Goal: Answer question/provide support: Answer question/provide support

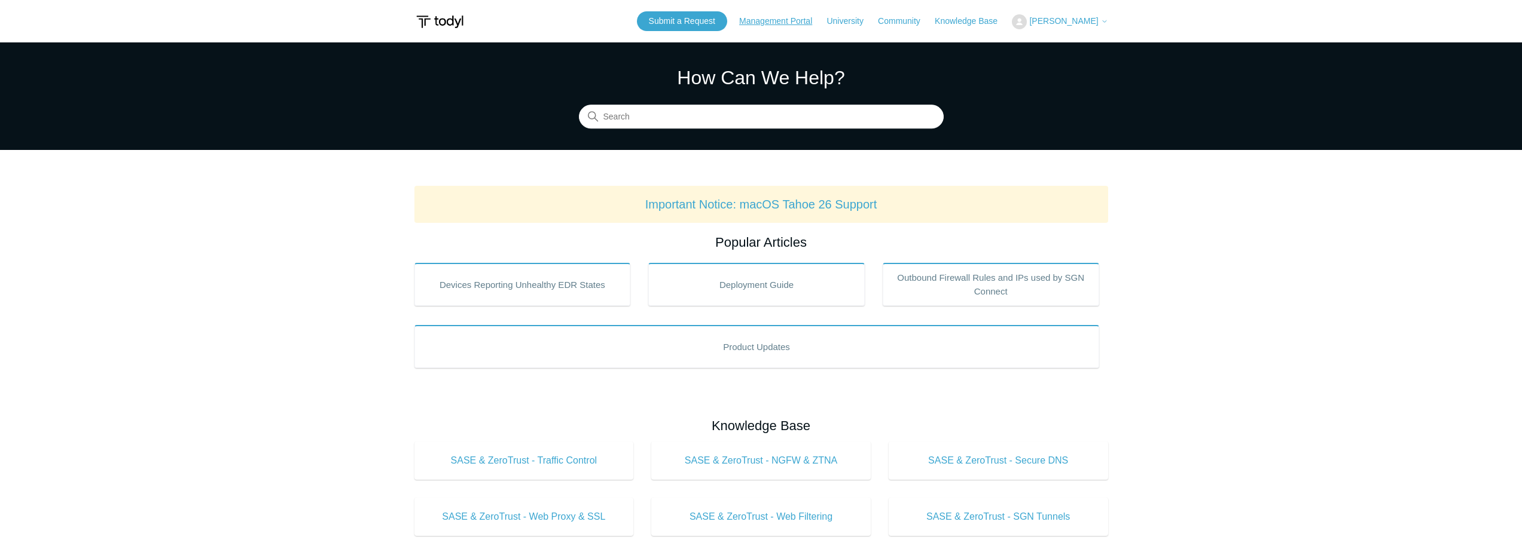
click at [787, 19] on link "Management Portal" at bounding box center [781, 21] width 85 height 13
click at [1082, 20] on span "[PERSON_NAME]" at bounding box center [1063, 21] width 69 height 10
click at [1085, 44] on link "My Support Requests" at bounding box center [1070, 46] width 117 height 21
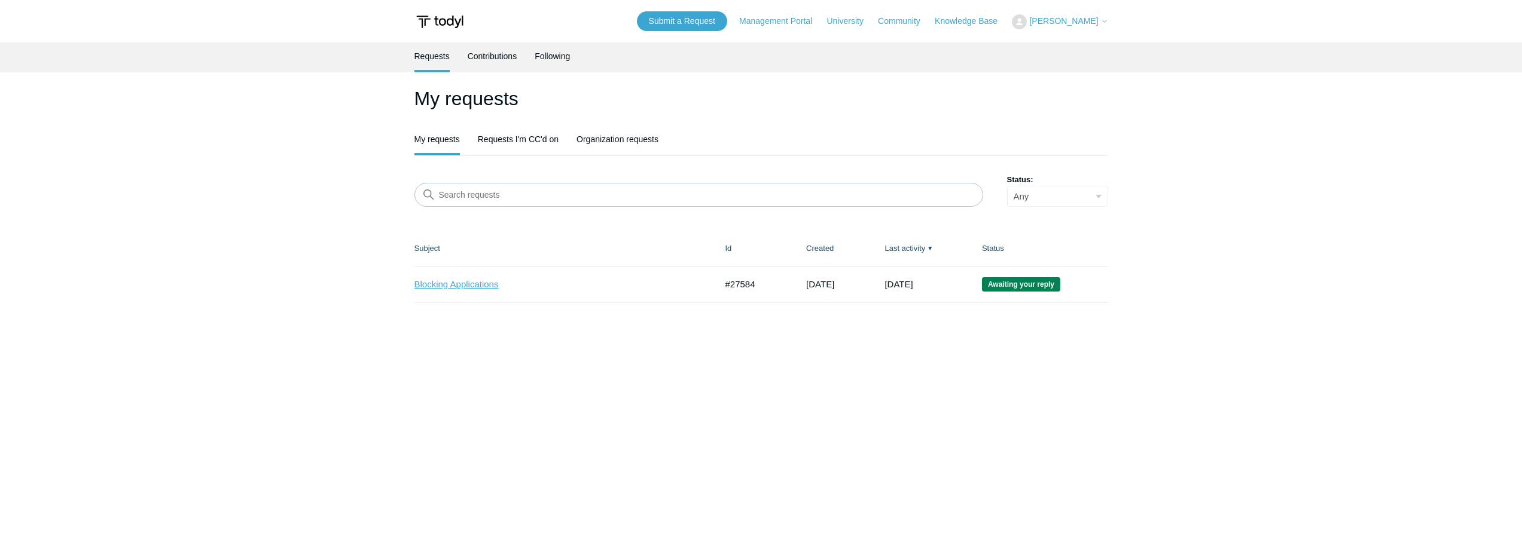
click at [472, 286] on link "Blocking Applications" at bounding box center [556, 285] width 284 height 14
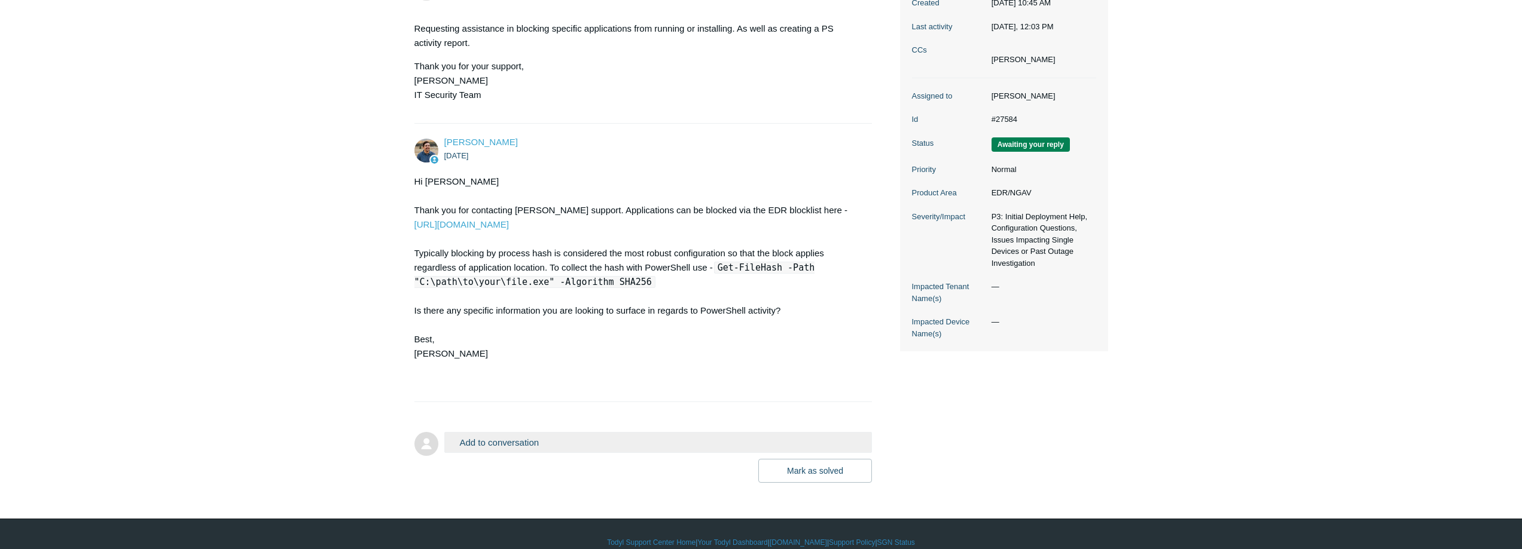
scroll to position [228, 0]
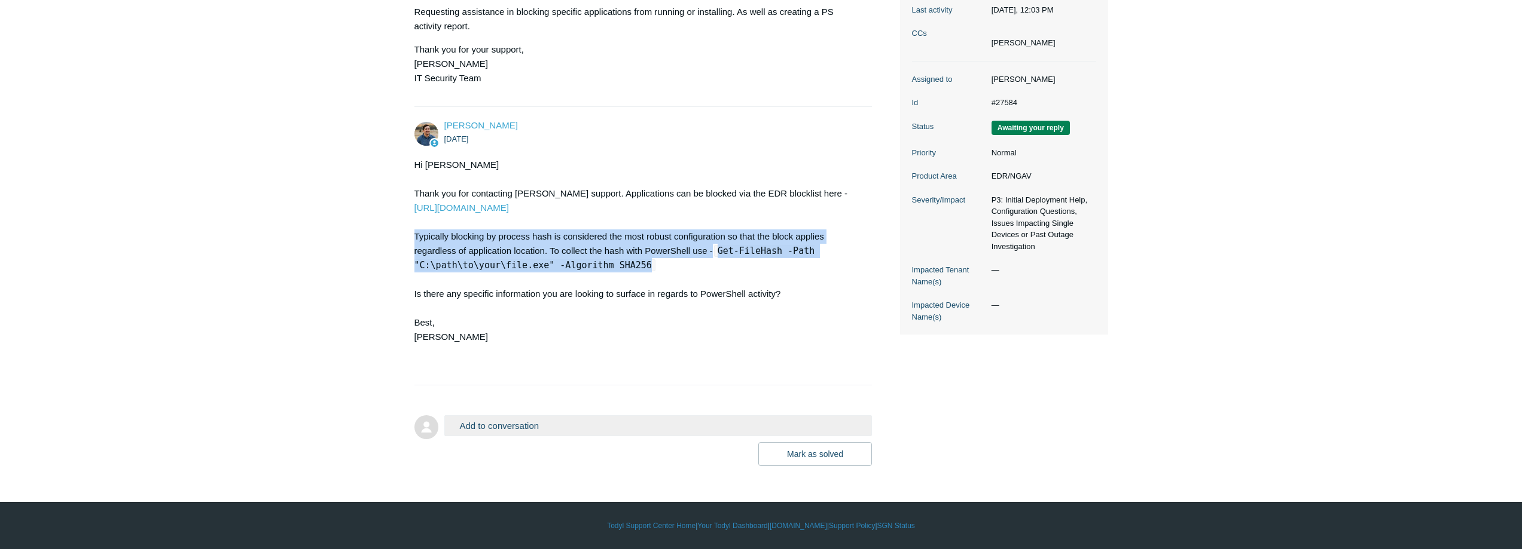
drag, startPoint x: 638, startPoint y: 267, endPoint x: 415, endPoint y: 240, distance: 224.6
click at [415, 240] on div "Hi George Thank you for contacting Todyl support. Applications can be blocked v…" at bounding box center [637, 265] width 446 height 215
copy div "Typically blocking by process hash is considered the most robust configuration …"
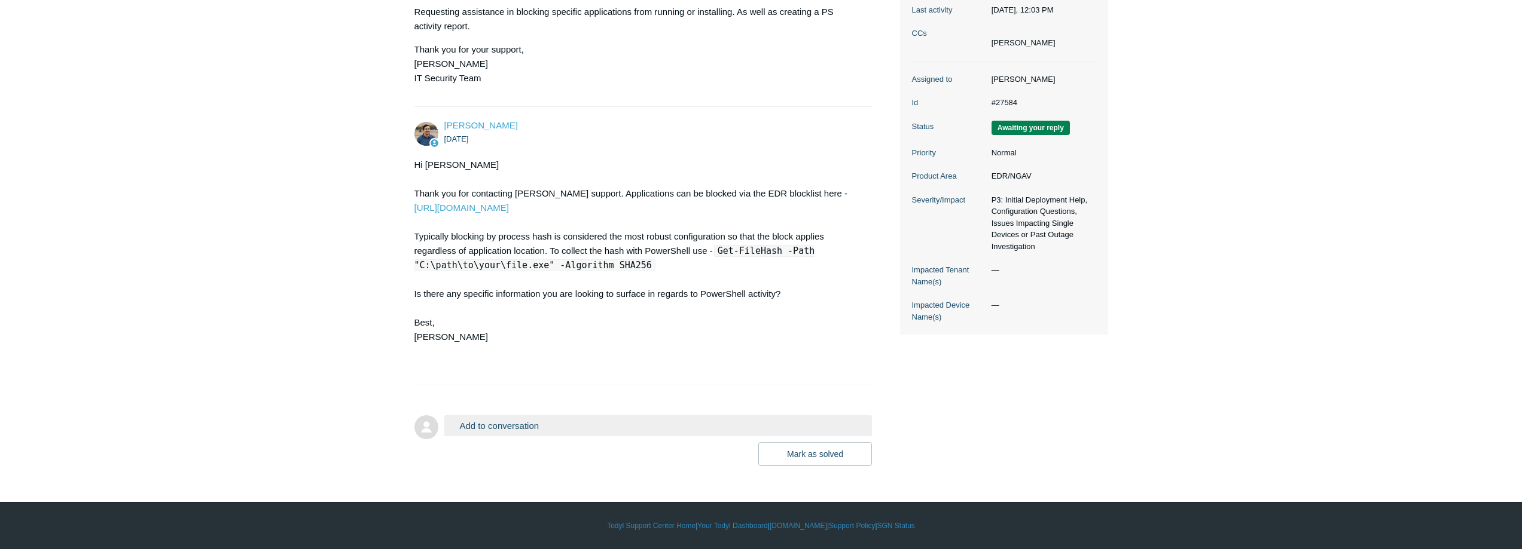
click at [224, 278] on main "Requests Contributions Following Todyl Support Center My activities Blocking Ap…" at bounding box center [761, 141] width 1522 height 652
click at [821, 313] on div "Hi George Thank you for contacting Todyl support. Applications can be blocked v…" at bounding box center [637, 265] width 446 height 215
click at [816, 454] on button "Mark as solved" at bounding box center [815, 454] width 114 height 24
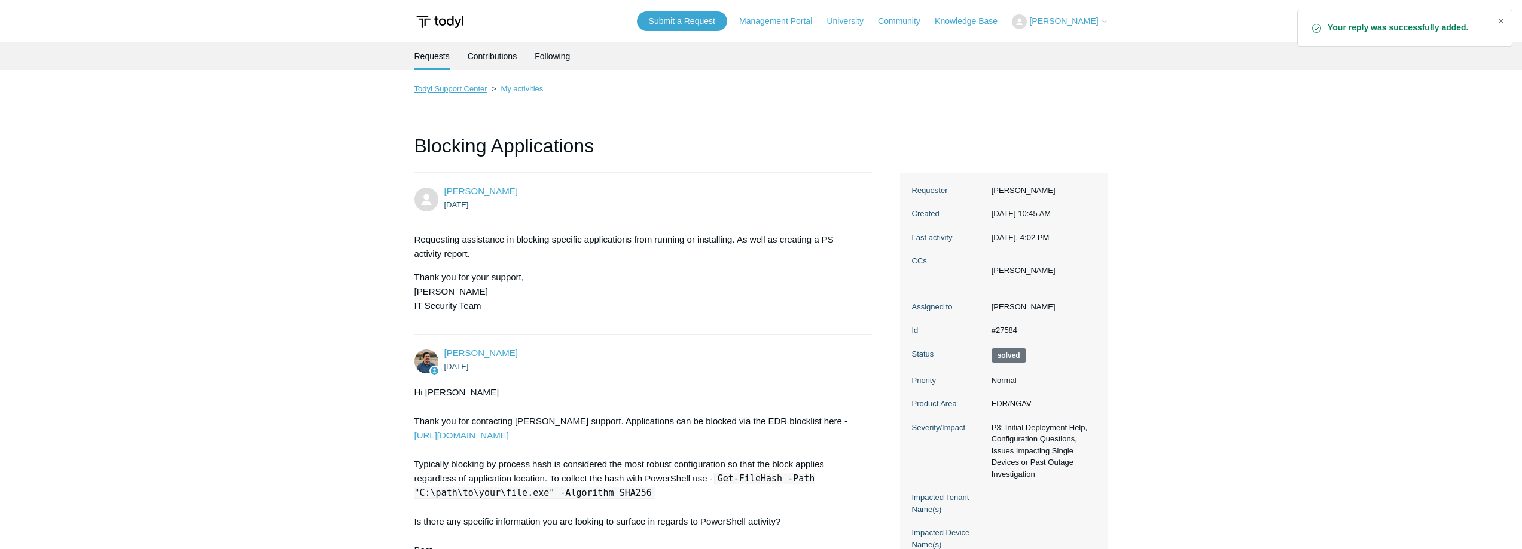
click at [446, 89] on link "Todyl Support Center" at bounding box center [450, 88] width 73 height 9
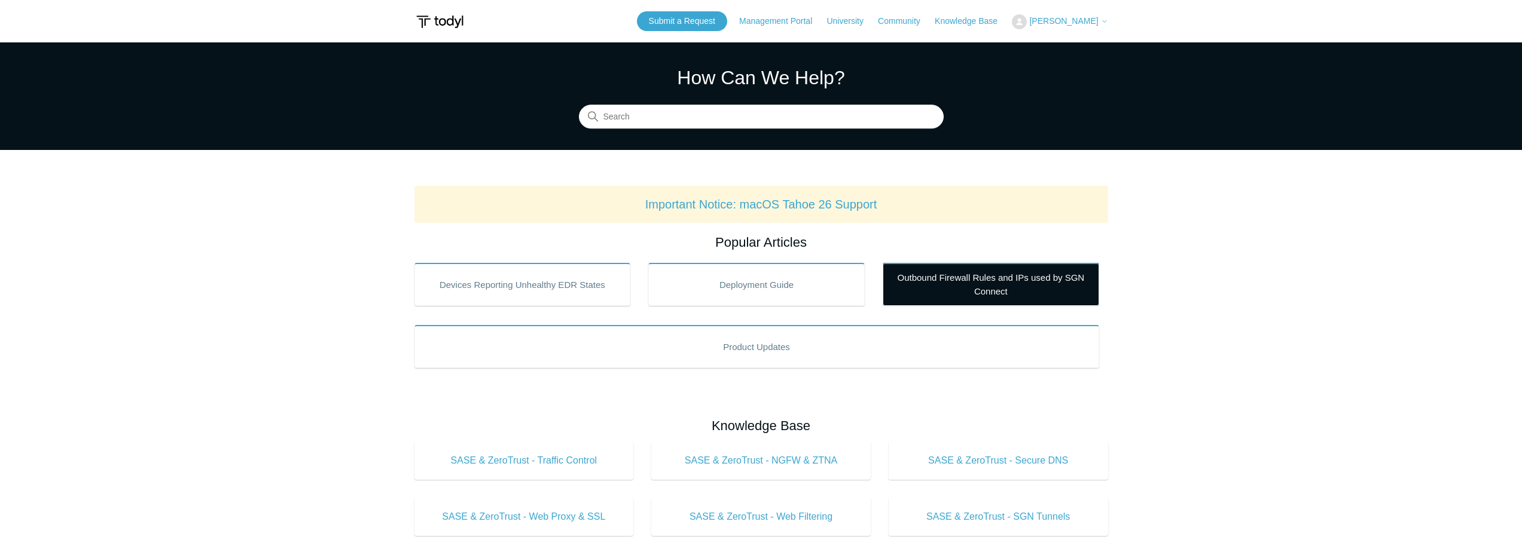
click at [995, 281] on link "Outbound Firewall Rules and IPs used by SGN Connect" at bounding box center [990, 284] width 216 height 43
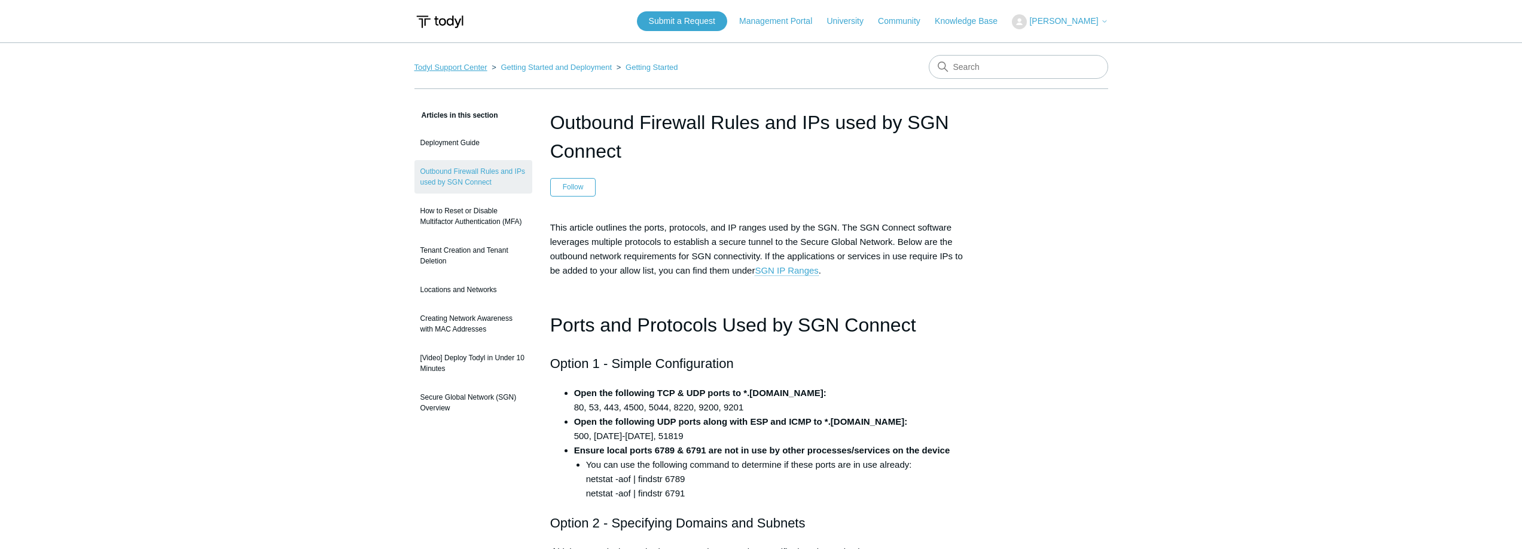
click at [466, 66] on link "Todyl Support Center" at bounding box center [450, 67] width 73 height 9
